Goal: Book appointment/travel/reservation

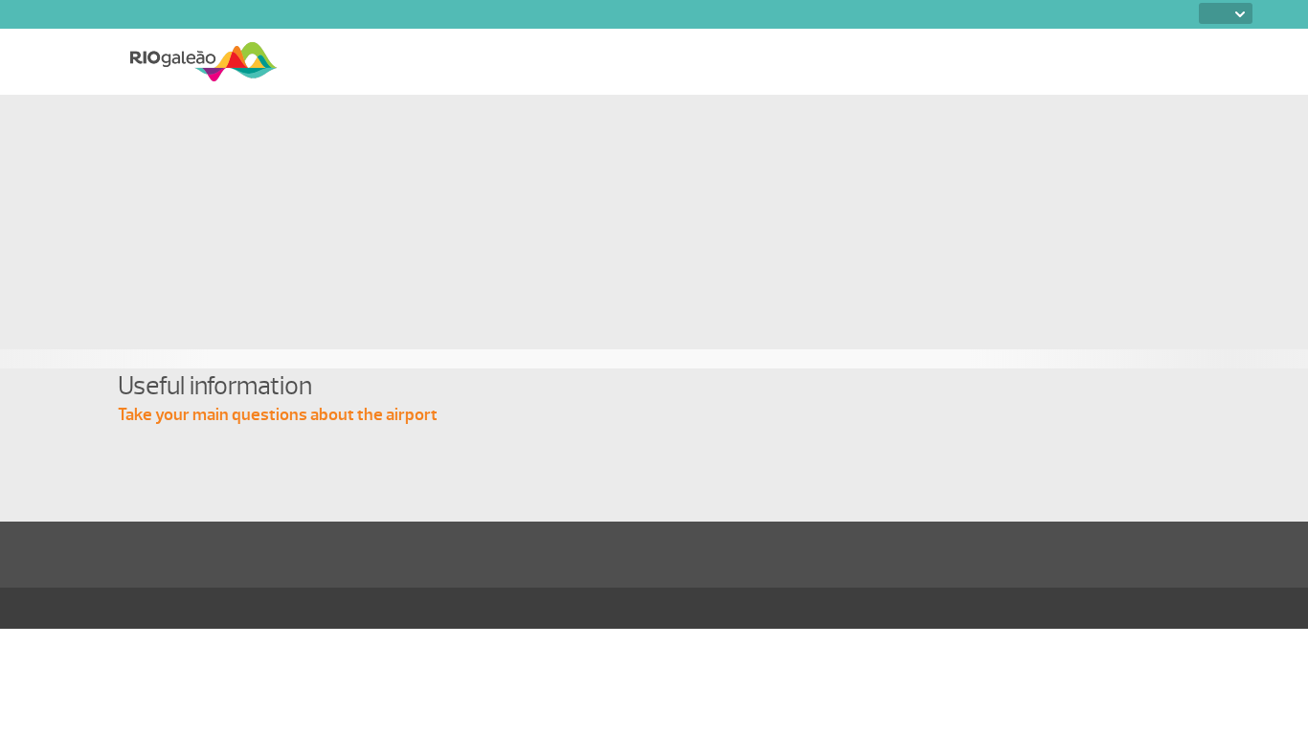
select select
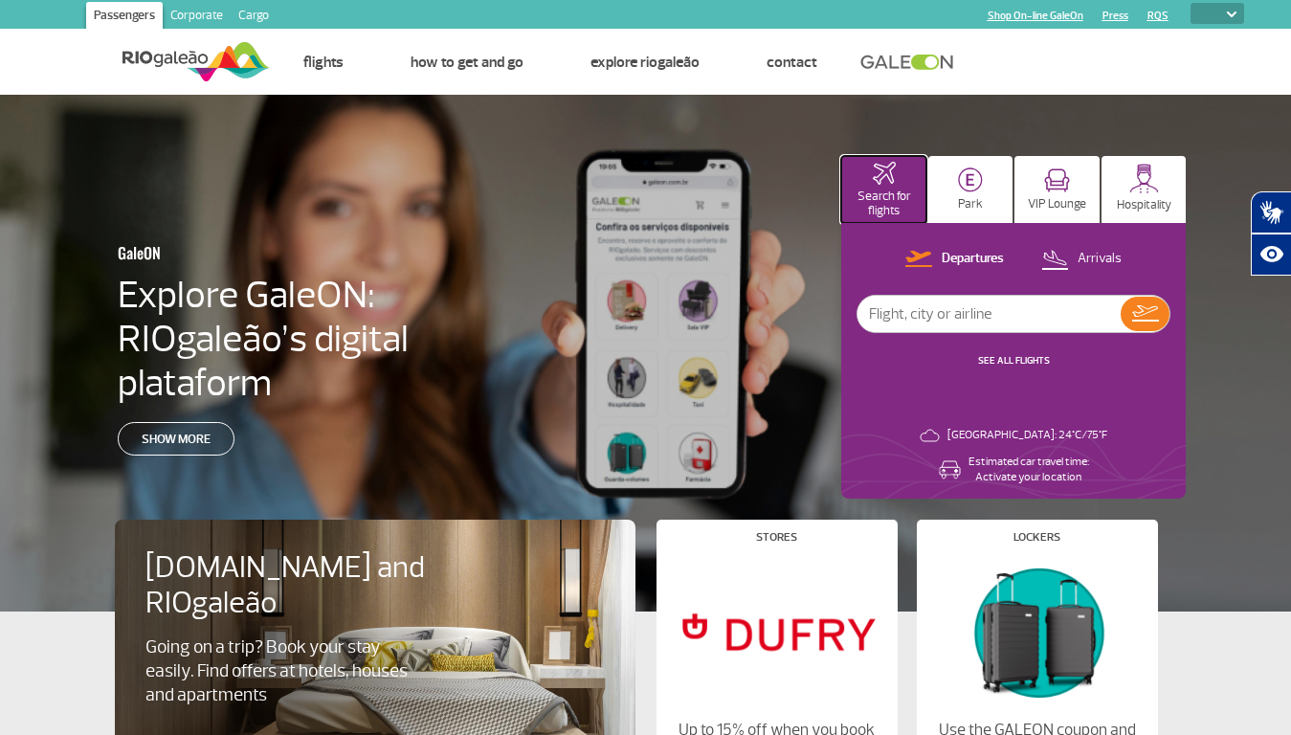
click at [884, 190] on p "Search for flights" at bounding box center [884, 204] width 66 height 29
click at [971, 190] on img at bounding box center [970, 180] width 25 height 25
click at [1057, 190] on img at bounding box center [1057, 180] width 26 height 24
click at [1144, 190] on img at bounding box center [1145, 179] width 30 height 30
click at [955, 259] on p "Departures" at bounding box center [973, 259] width 62 height 18
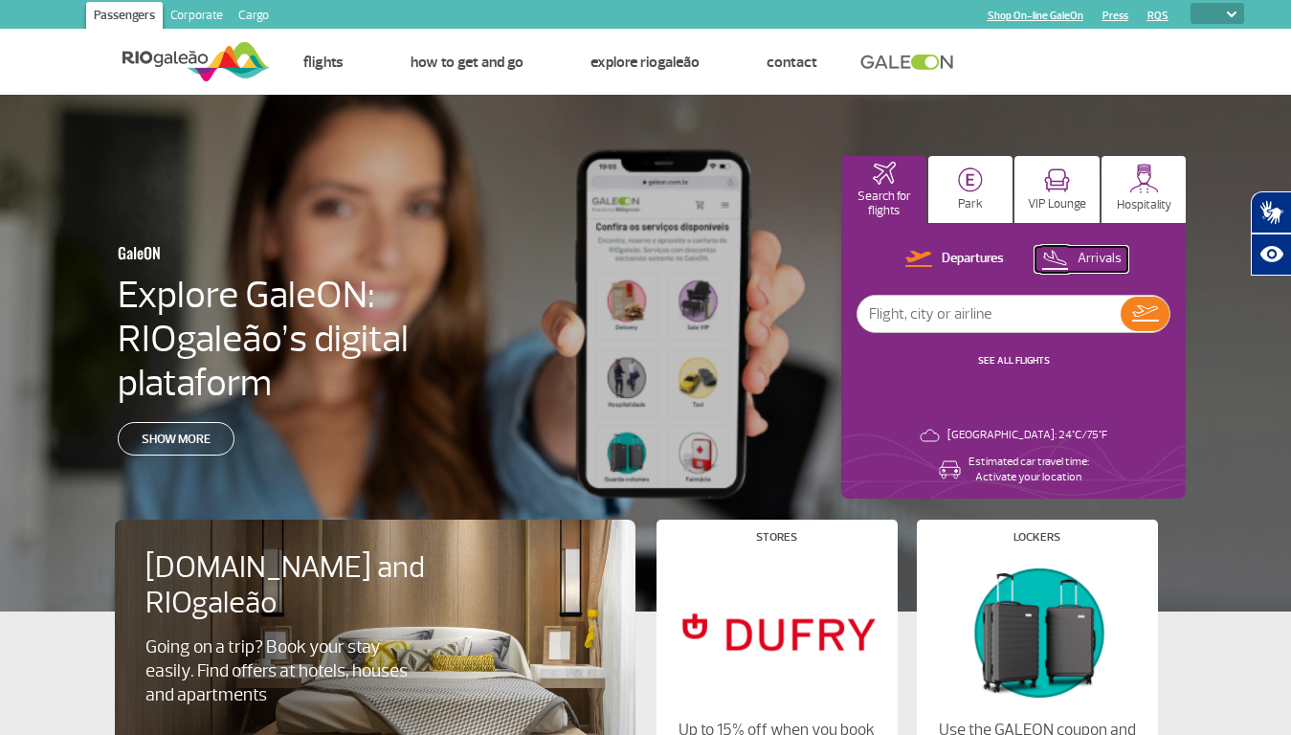
click at [1083, 259] on p "Arrivals" at bounding box center [1100, 259] width 44 height 18
